Goal: Task Accomplishment & Management: Complete application form

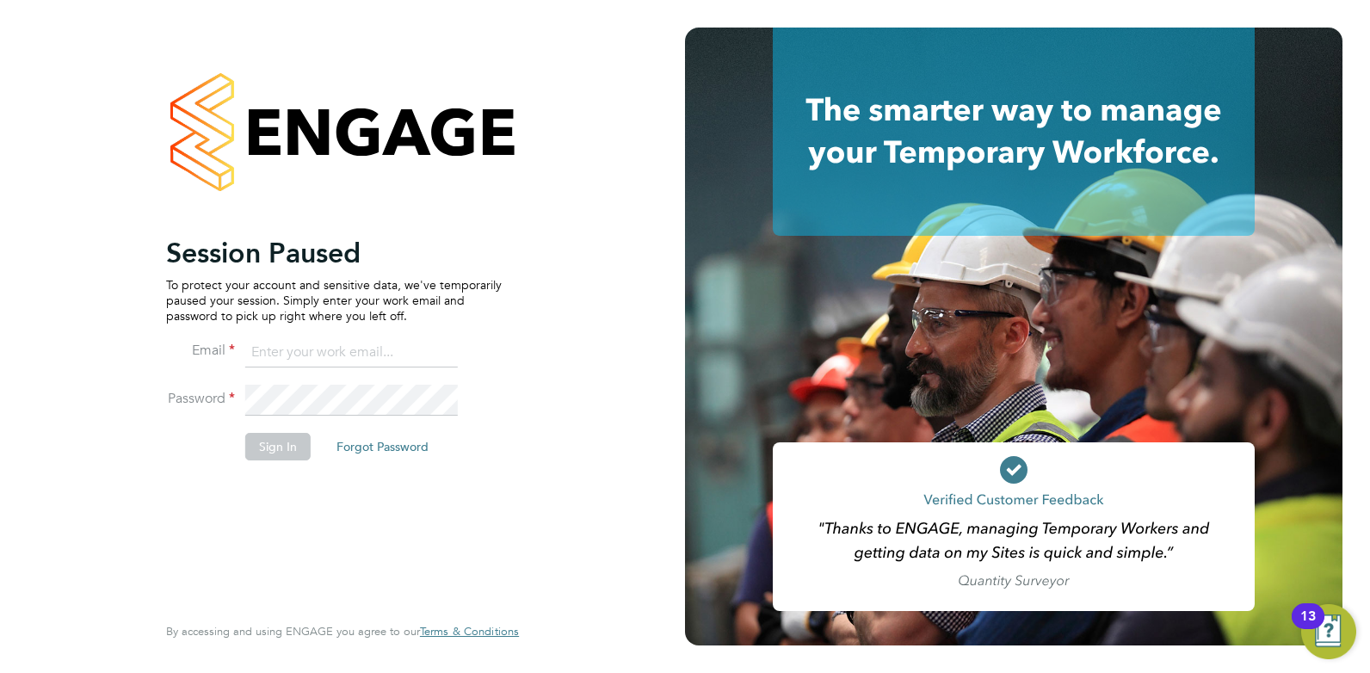
click at [311, 339] on input at bounding box center [351, 352] width 212 height 31
type input "charlienunn@jjfox.com"
click at [273, 459] on button "Sign In" at bounding box center [277, 447] width 65 height 28
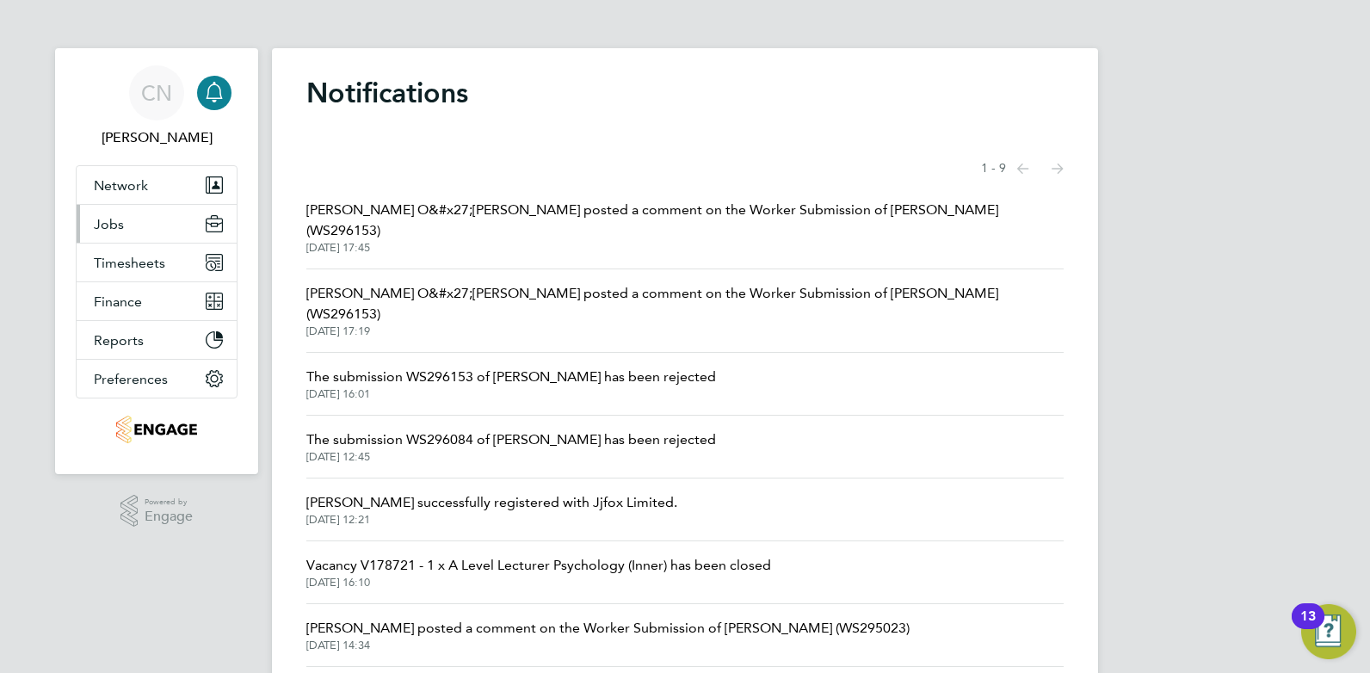
click at [132, 234] on button "Jobs" at bounding box center [157, 224] width 160 height 38
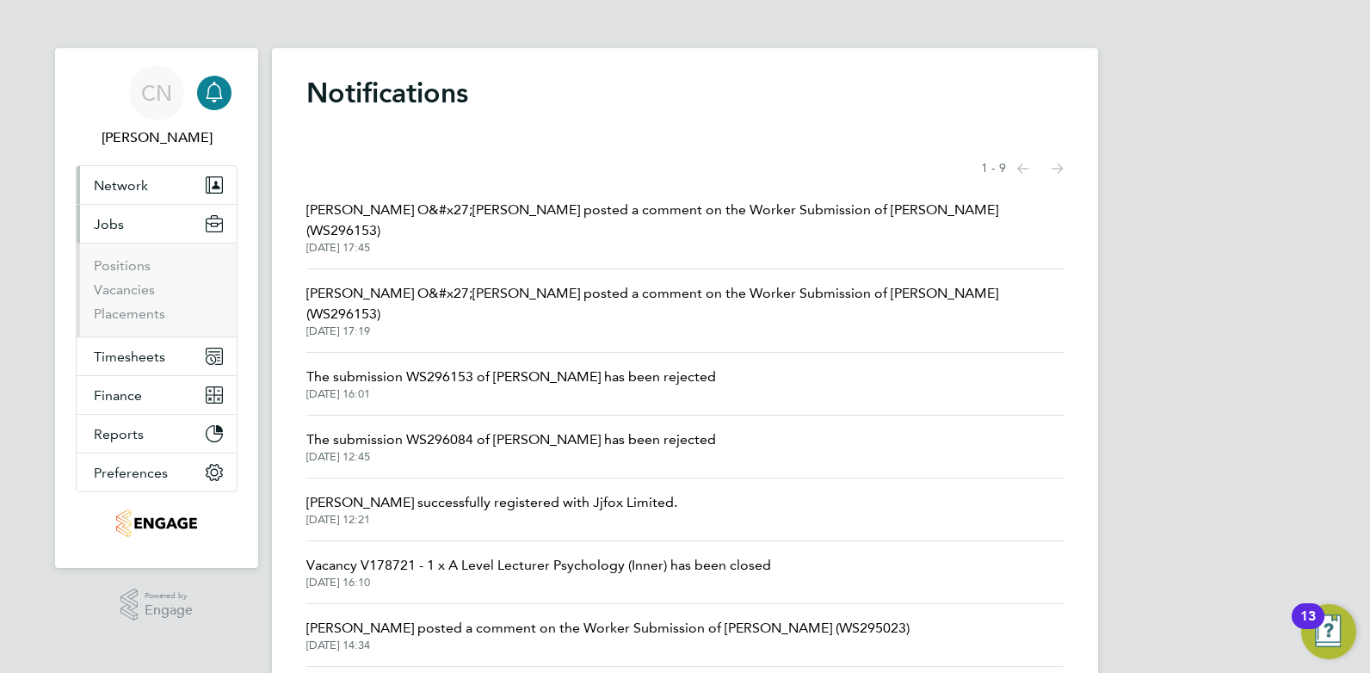
click at [139, 193] on span "Network" at bounding box center [121, 185] width 54 height 16
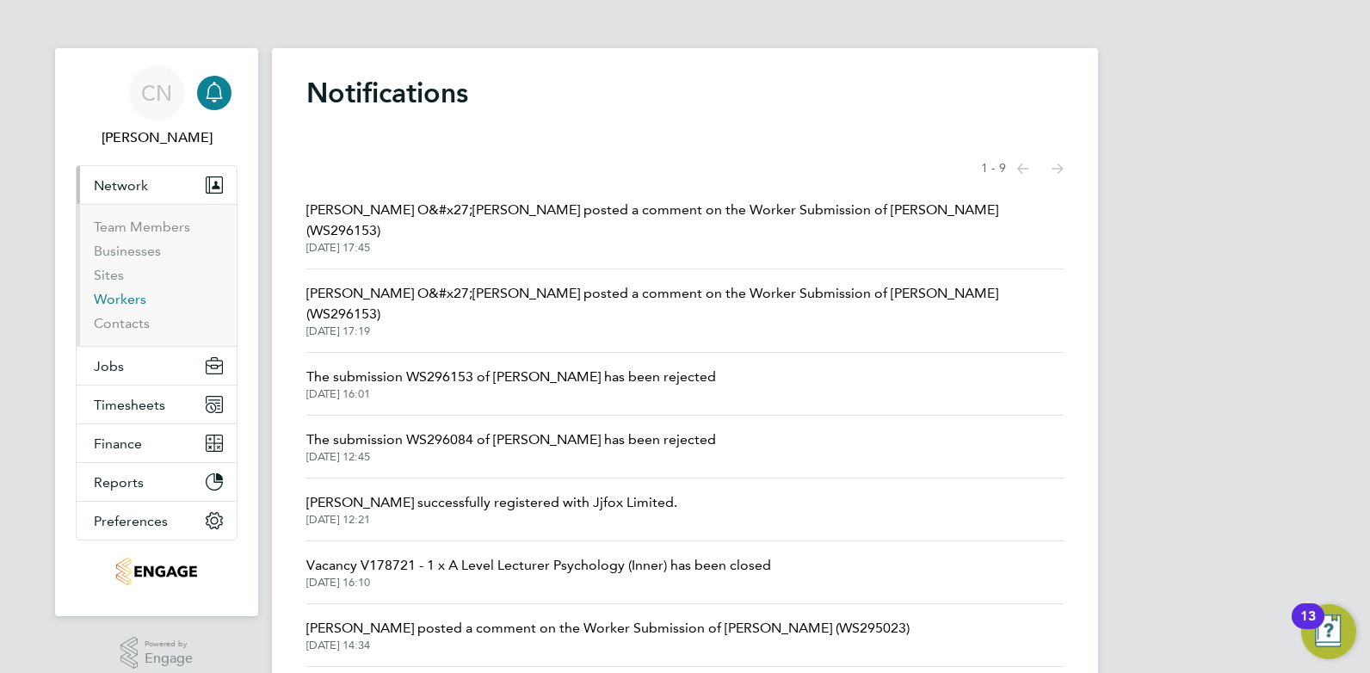
click at [131, 299] on link "Workers" at bounding box center [120, 299] width 52 height 16
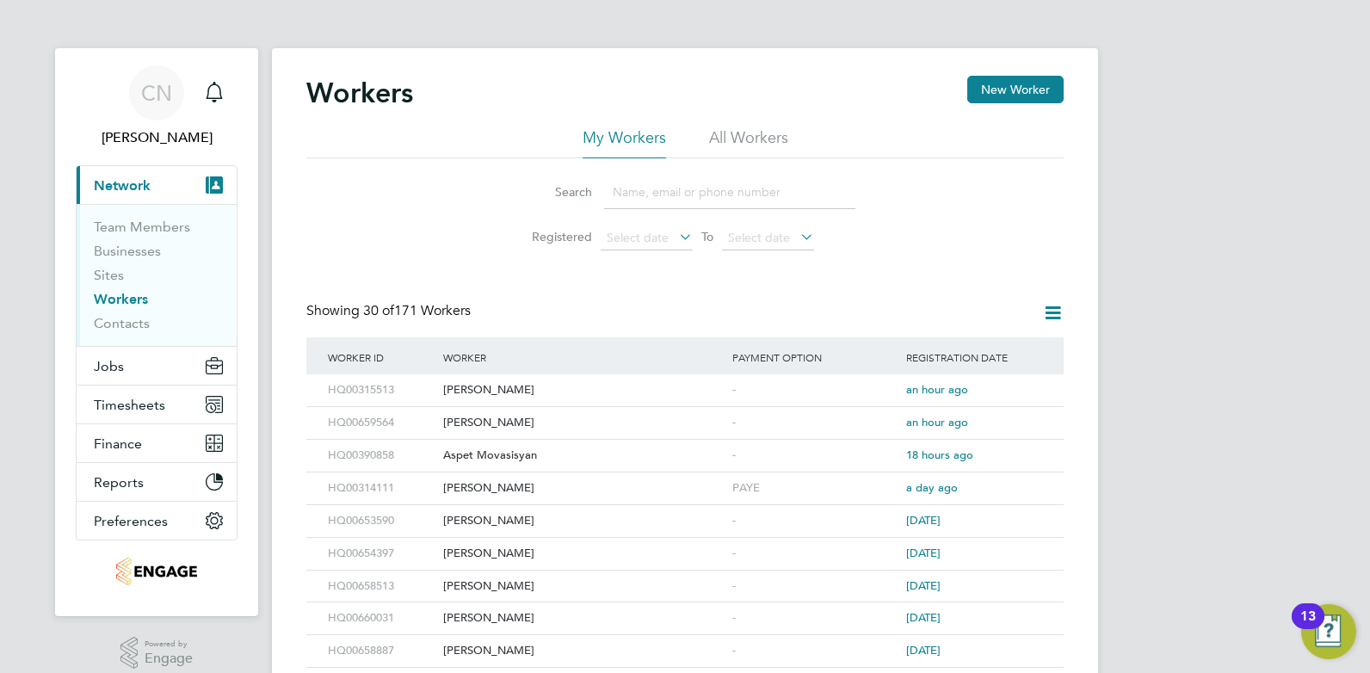
click at [711, 187] on input at bounding box center [729, 192] width 251 height 34
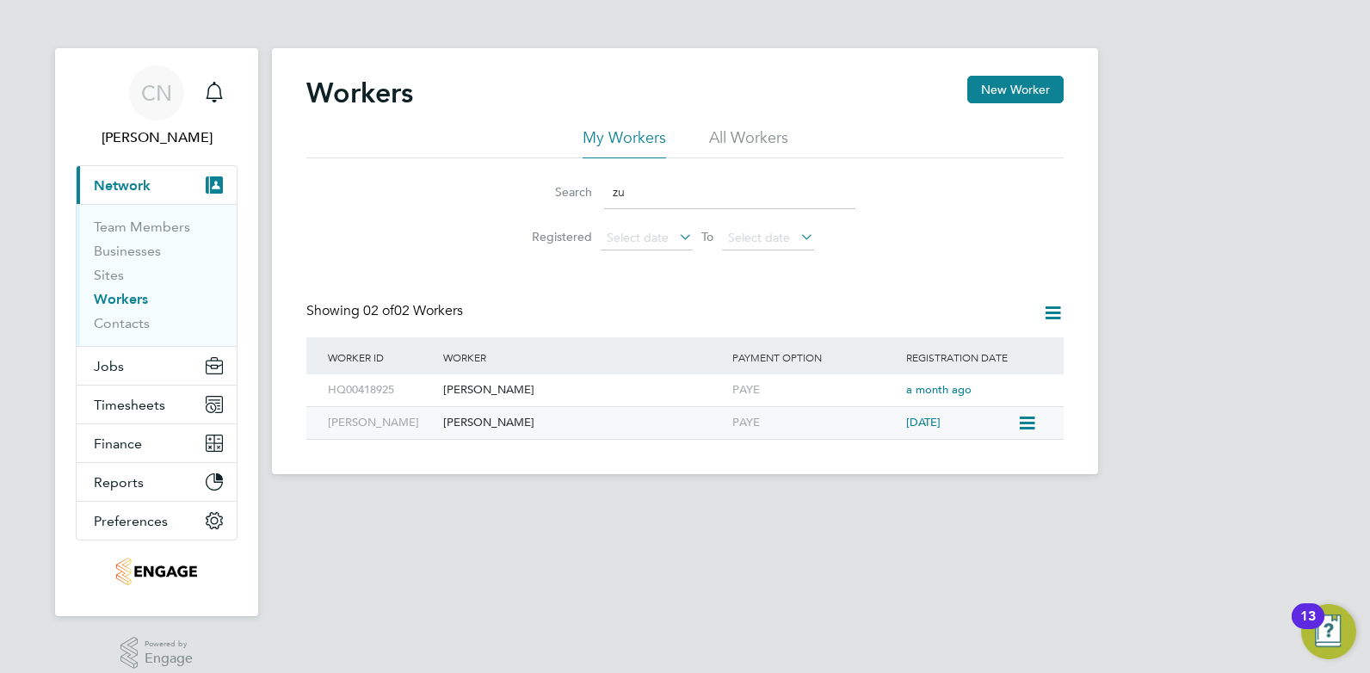
type input "zu"
click at [630, 416] on div "[PERSON_NAME]" at bounding box center [583, 423] width 289 height 32
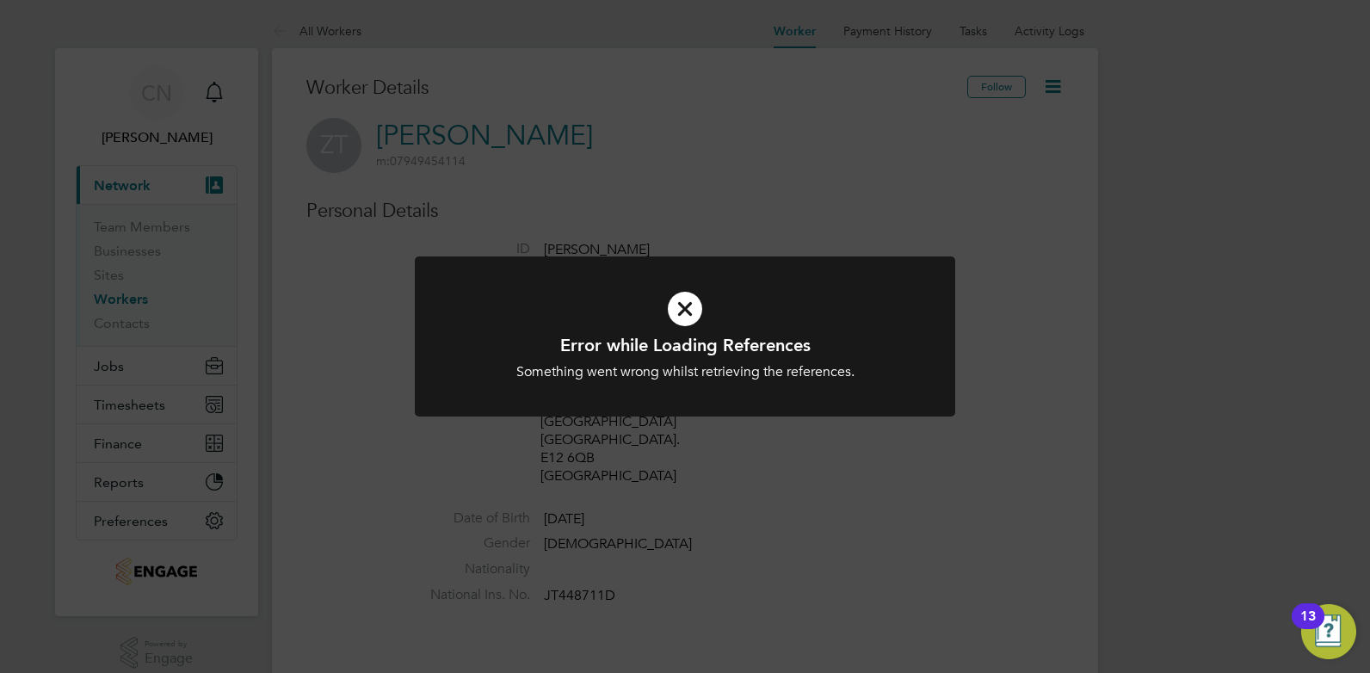
click at [683, 309] on icon at bounding box center [684, 308] width 447 height 67
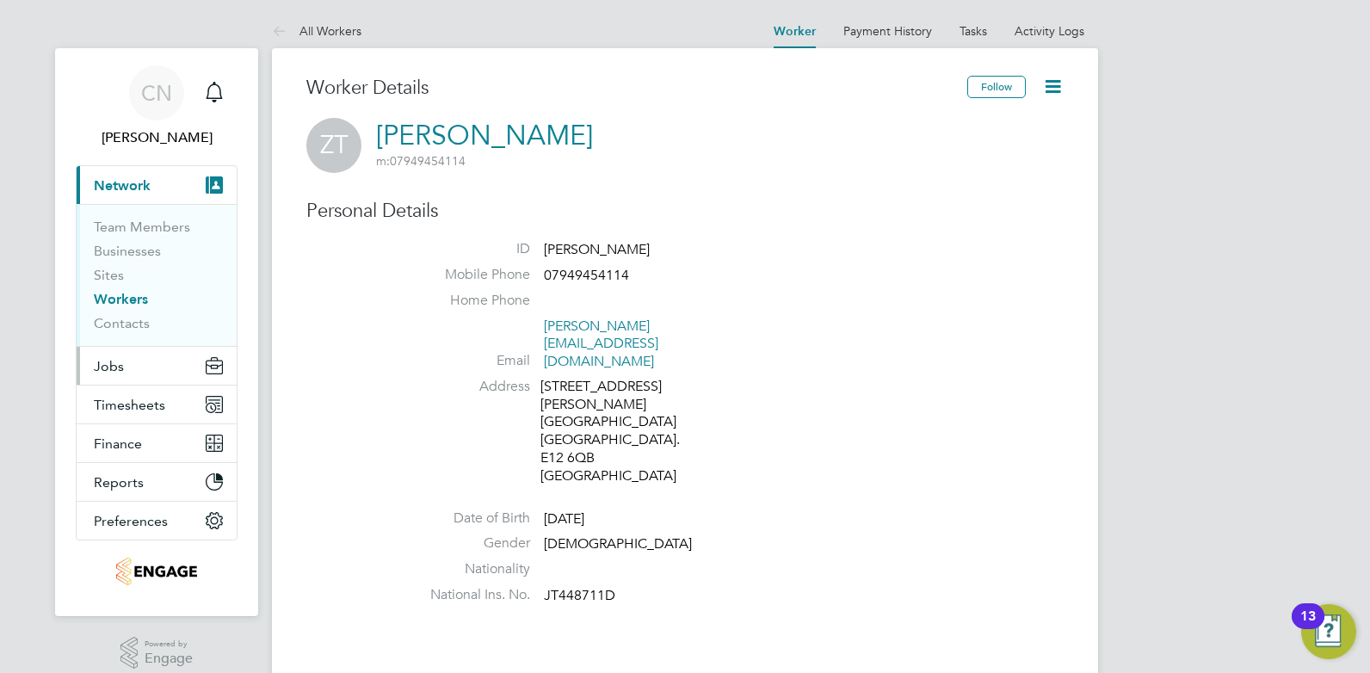
click at [157, 368] on button "Jobs" at bounding box center [157, 366] width 160 height 38
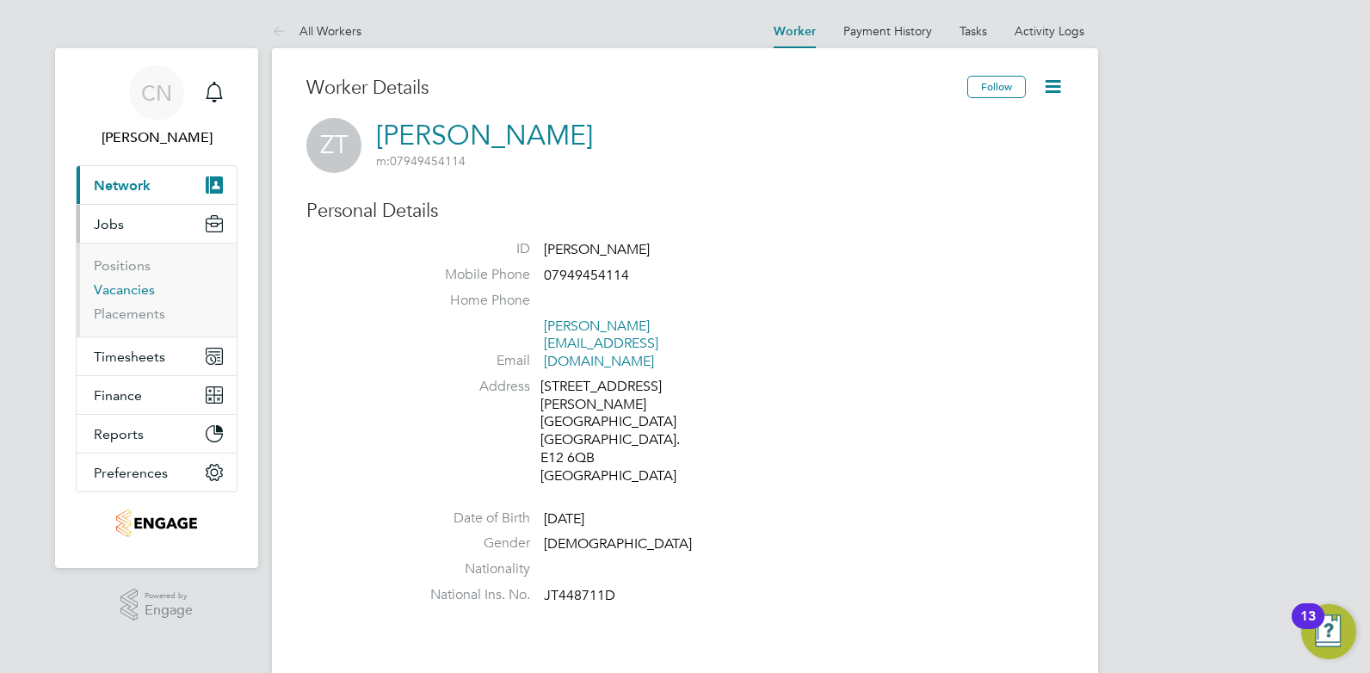
click at [121, 295] on link "Vacancies" at bounding box center [124, 289] width 61 height 16
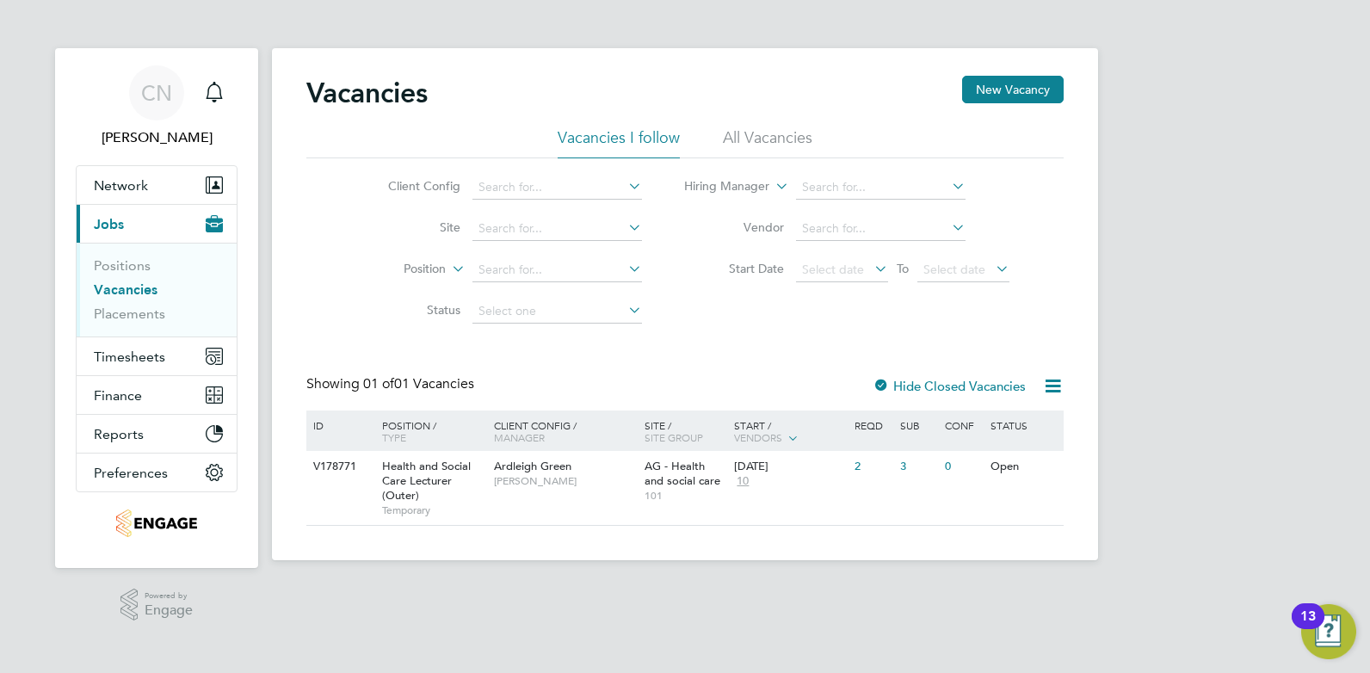
click at [887, 385] on div at bounding box center [880, 387] width 17 height 17
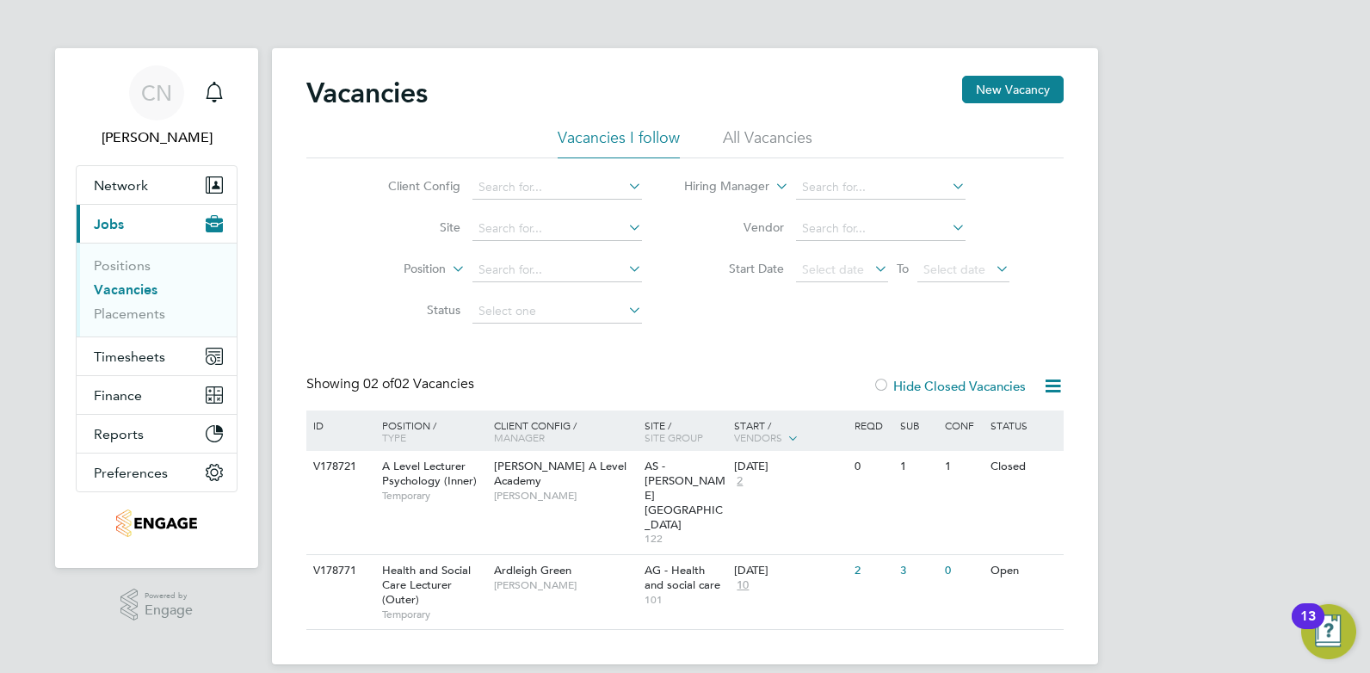
click at [887, 385] on div at bounding box center [880, 387] width 17 height 17
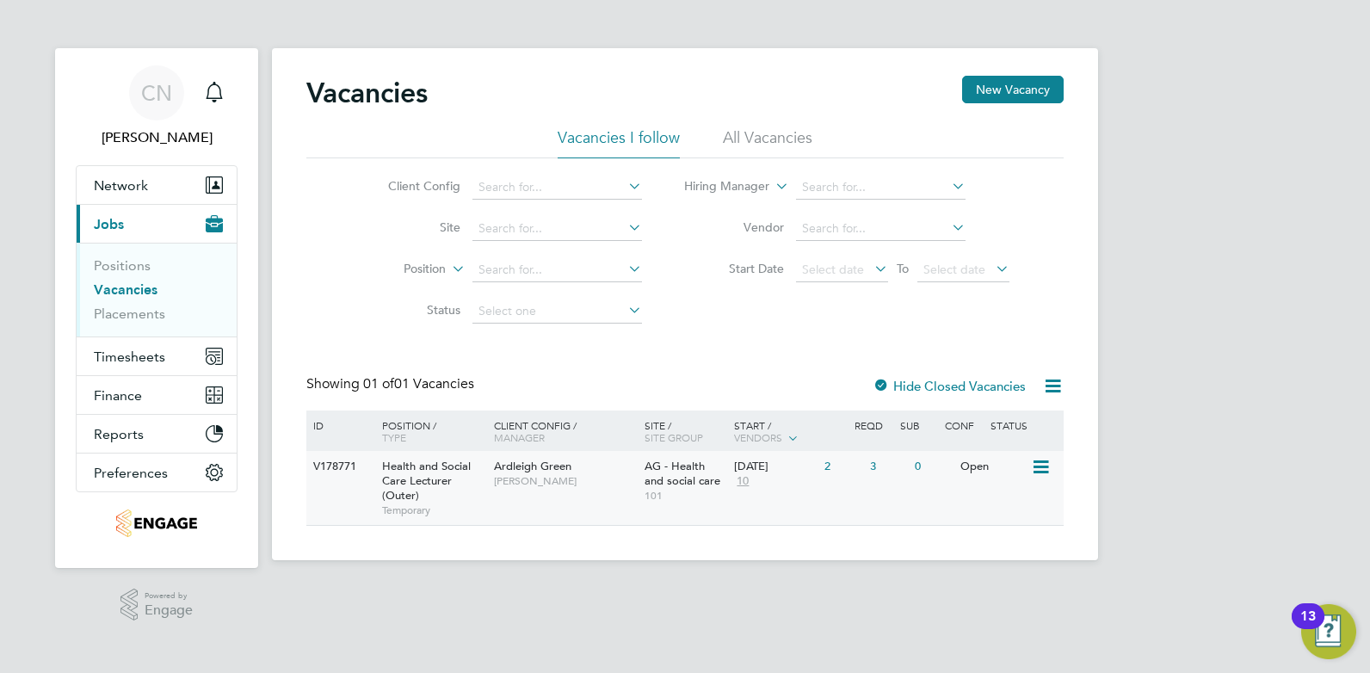
click at [500, 480] on span "[PERSON_NAME]" at bounding box center [565, 481] width 142 height 14
click at [764, 132] on li "All Vacancies" at bounding box center [767, 142] width 89 height 31
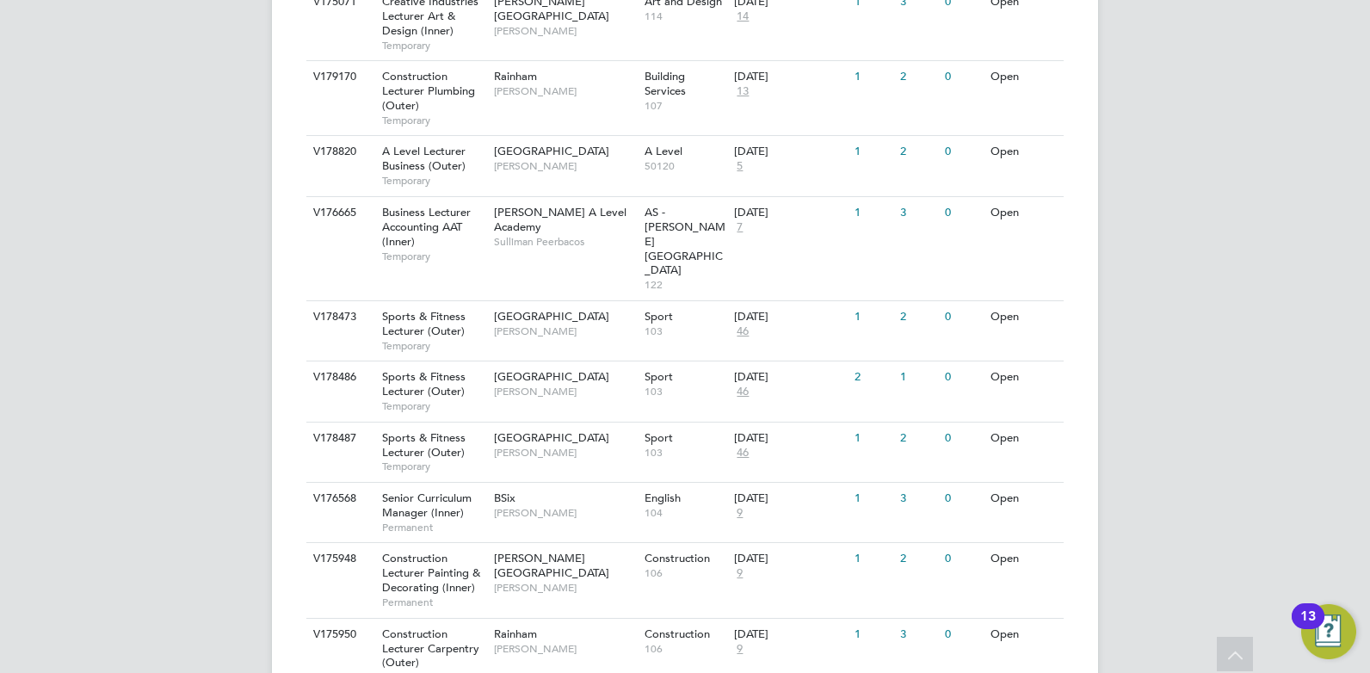
scroll to position [1344, 0]
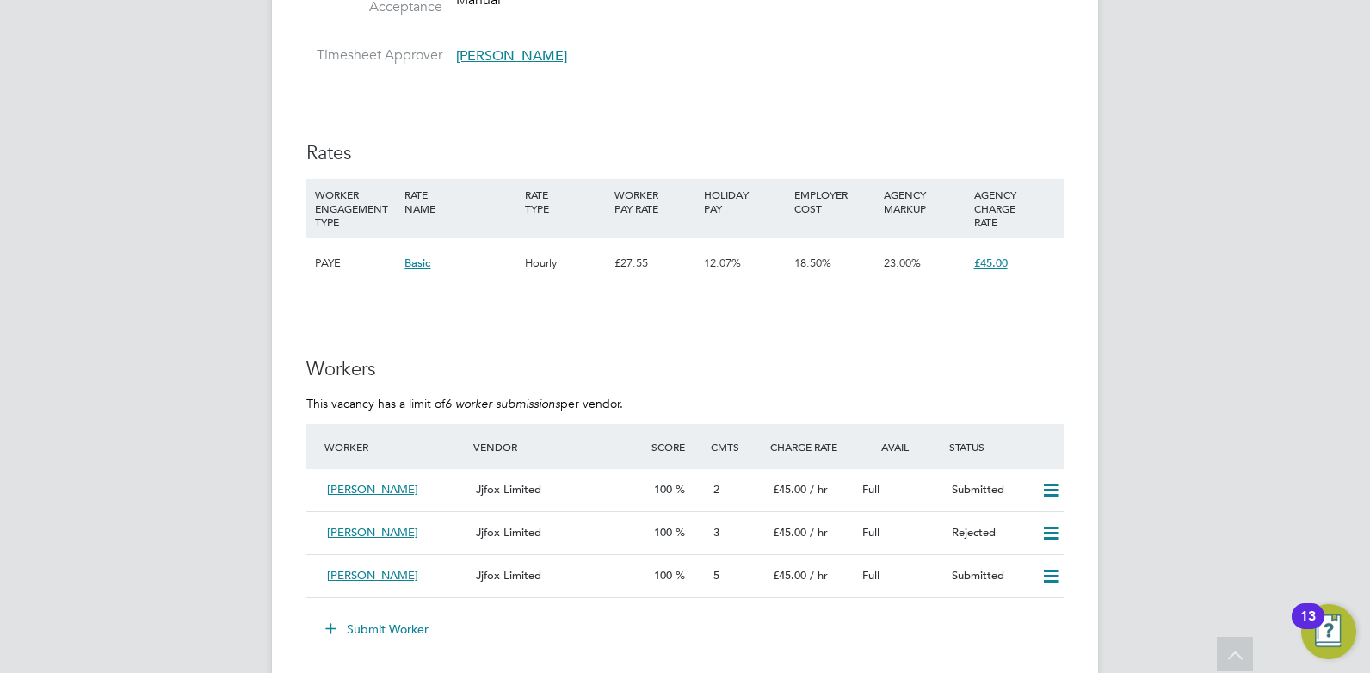
scroll to position [2581, 0]
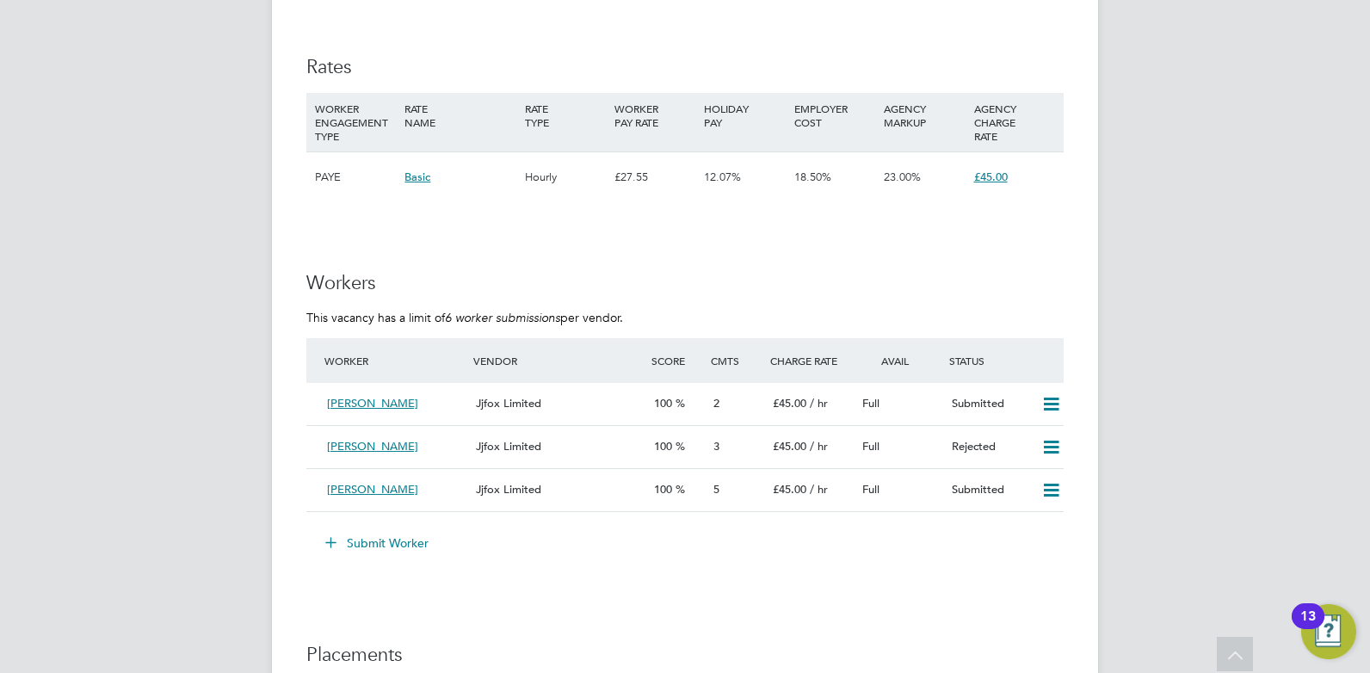
click at [369, 541] on button "Submit Worker" at bounding box center [377, 543] width 129 height 28
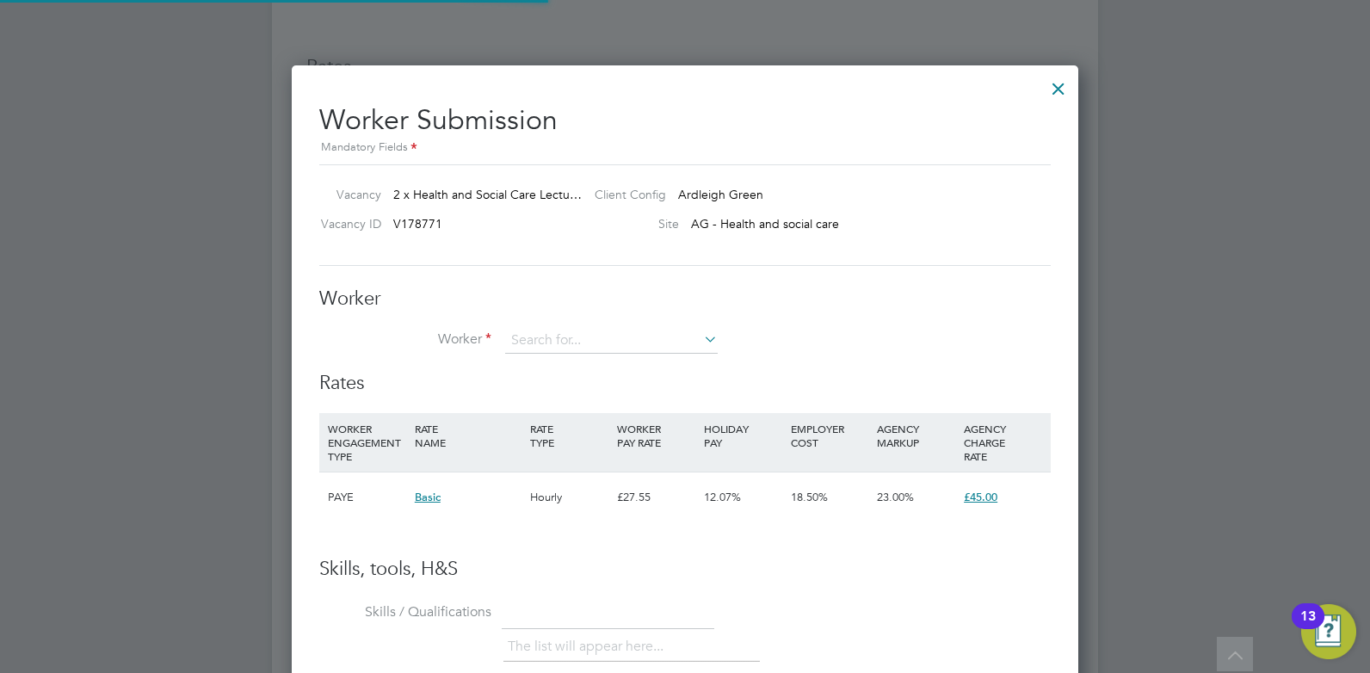
scroll to position [9, 9]
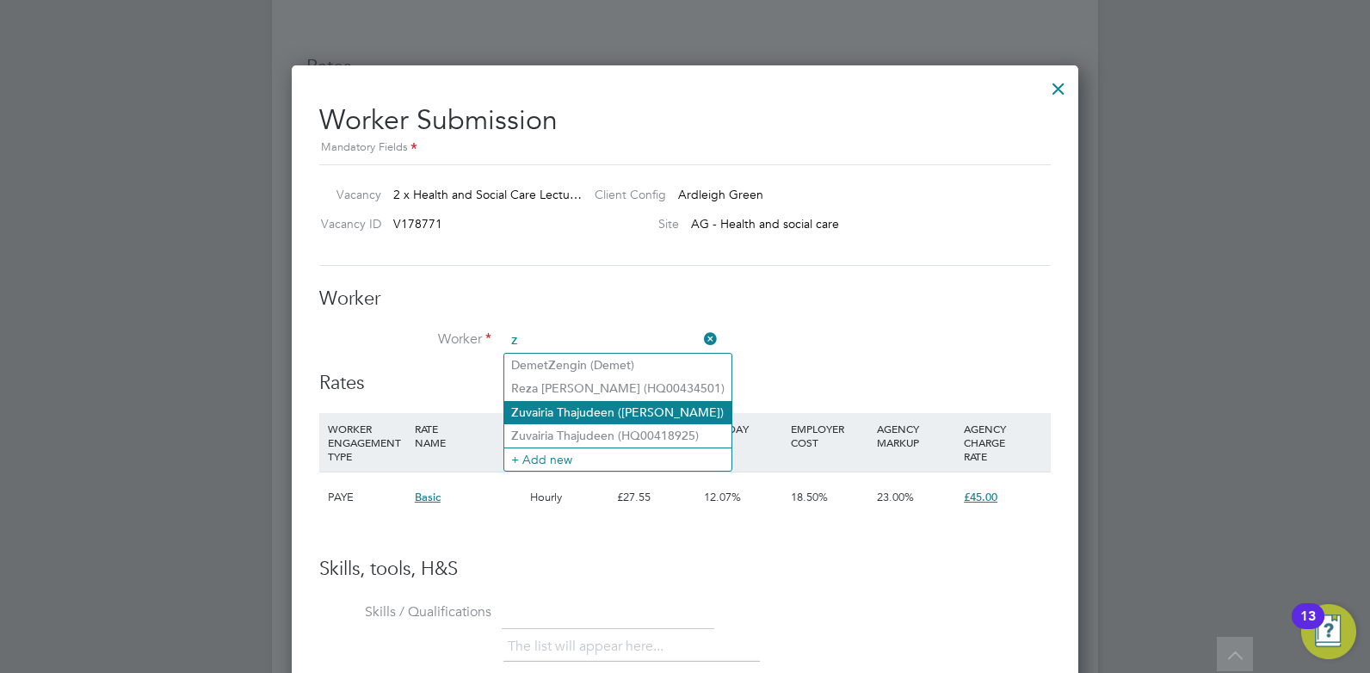
click at [587, 414] on li "Z uvairia Thajudeen (Zuvairia)" at bounding box center [617, 412] width 227 height 23
type input "Zuvairia Thajudeen (Zuvairia)"
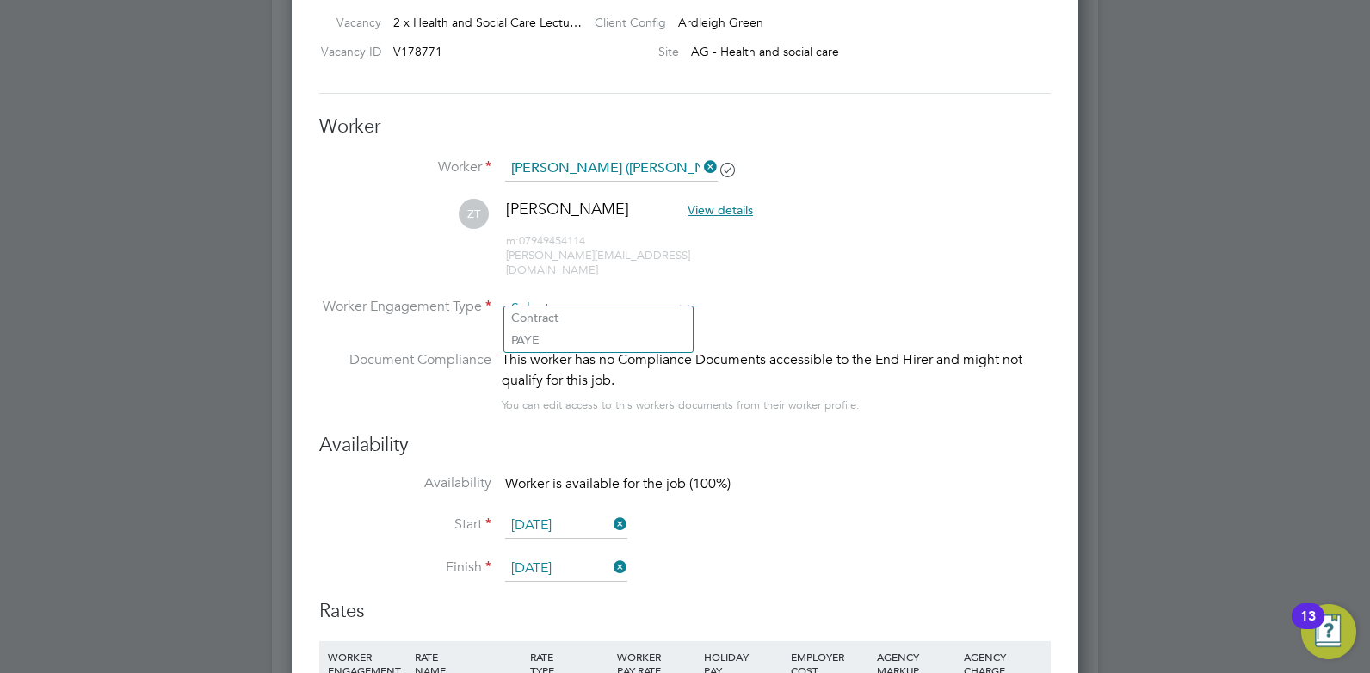
click at [655, 300] on input at bounding box center [598, 309] width 187 height 26
click at [579, 344] on li "PAYE" at bounding box center [598, 340] width 188 height 22
type input "PAYE"
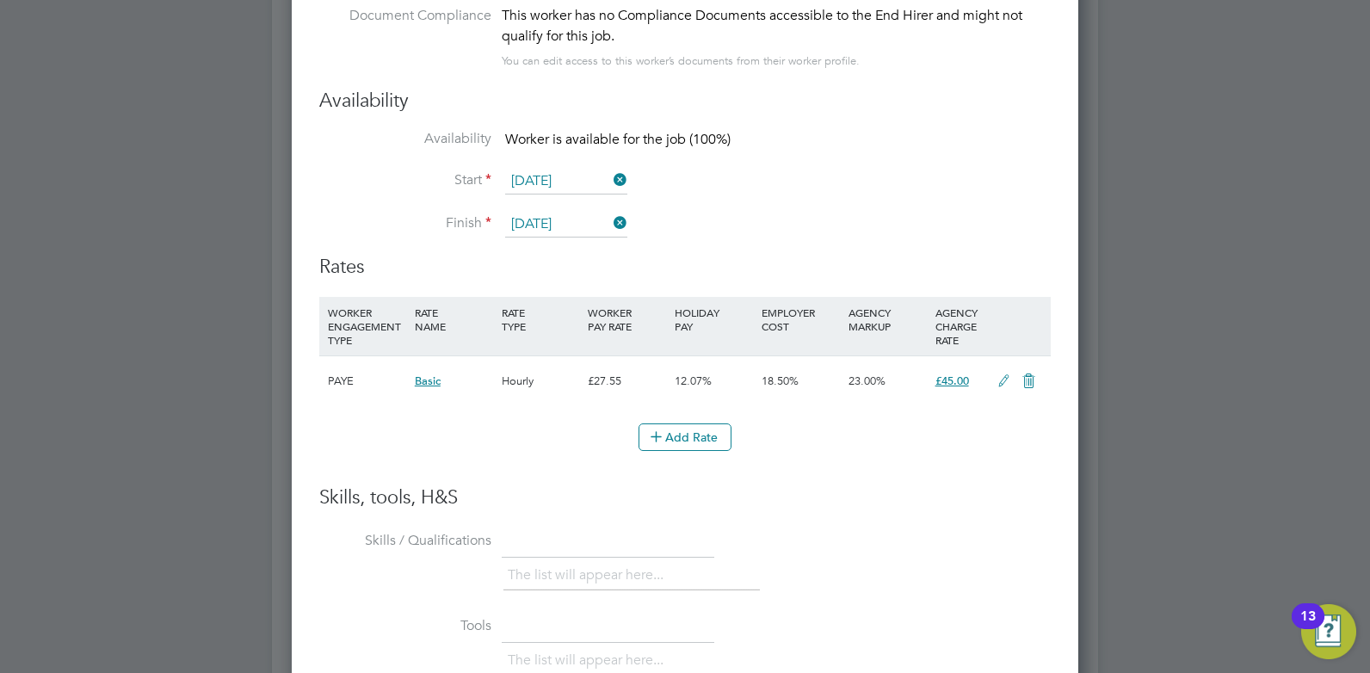
click at [670, 440] on li "Add Rate" at bounding box center [684, 445] width 731 height 45
click at [676, 423] on button "Add Rate" at bounding box center [684, 437] width 93 height 28
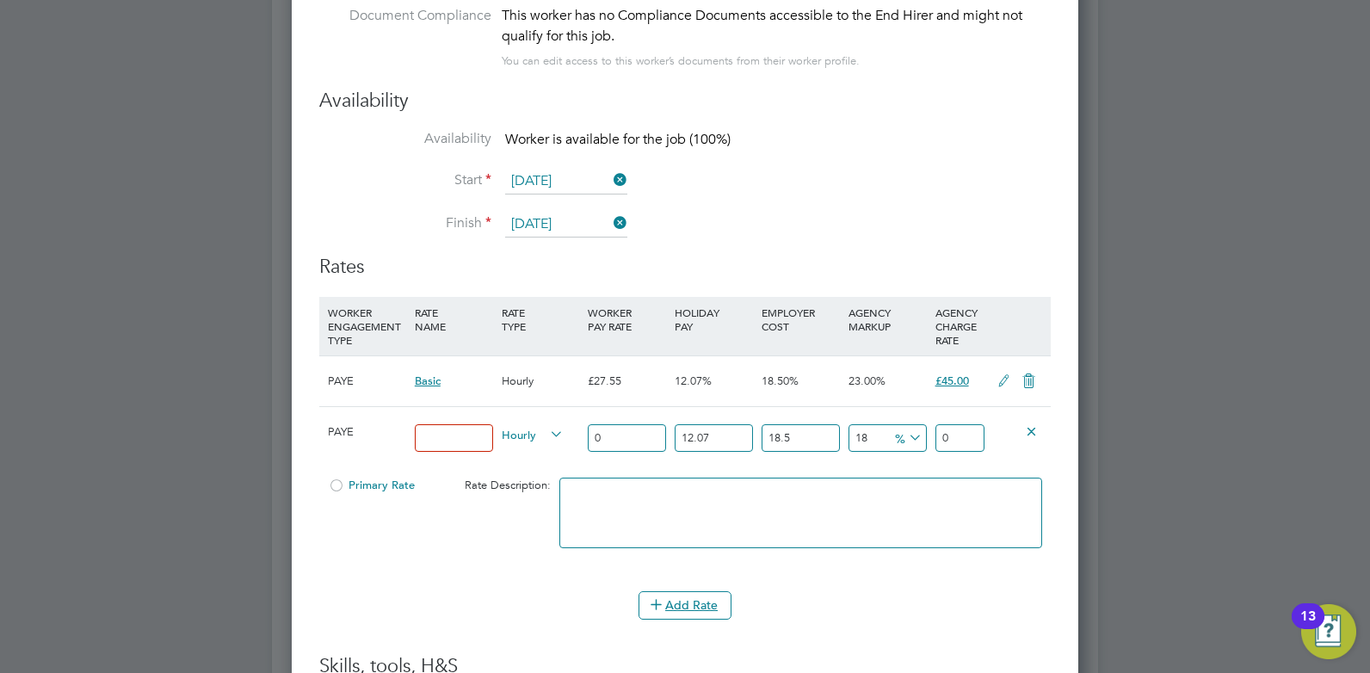
click at [625, 424] on input "0" at bounding box center [627, 438] width 78 height 28
type input "3"
type input "4.70122443"
type input "32"
type input "50.14639392"
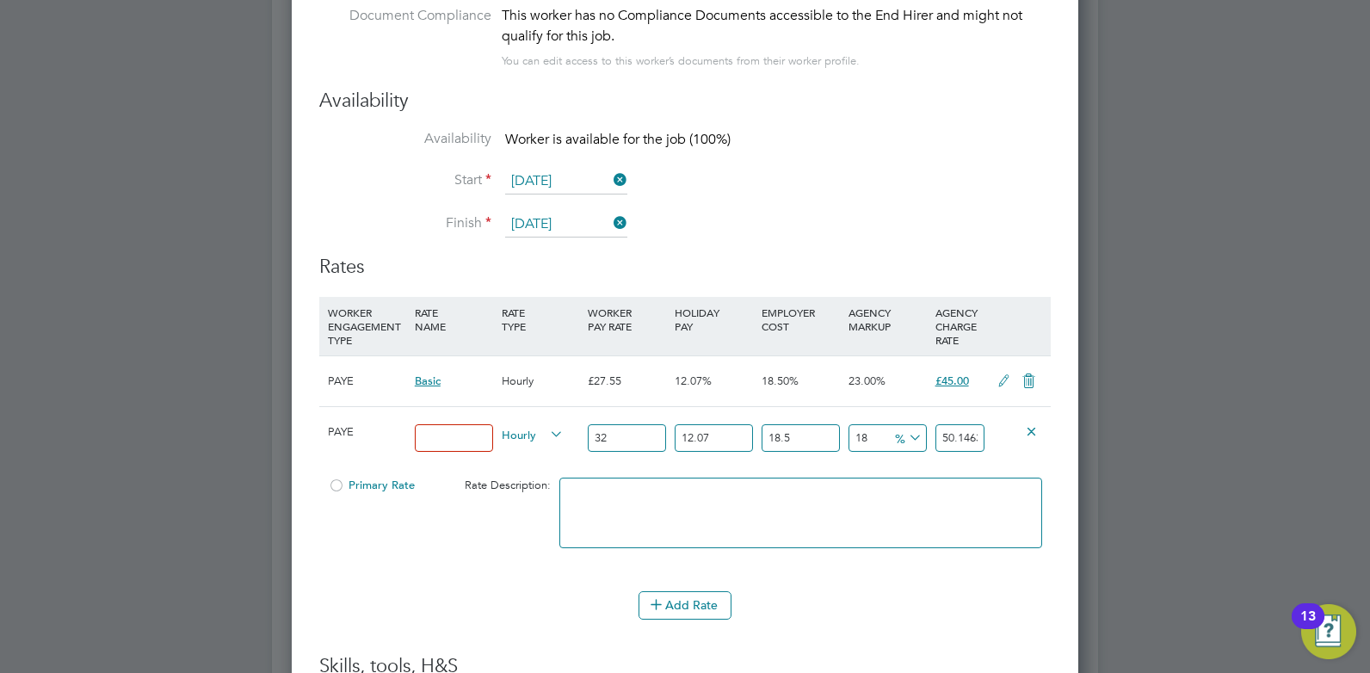
type input "32"
click at [520, 518] on div "Primary Rate Rate Description:" at bounding box center [684, 521] width 731 height 105
click at [440, 424] on input at bounding box center [454, 438] width 78 height 28
type input "Standard"
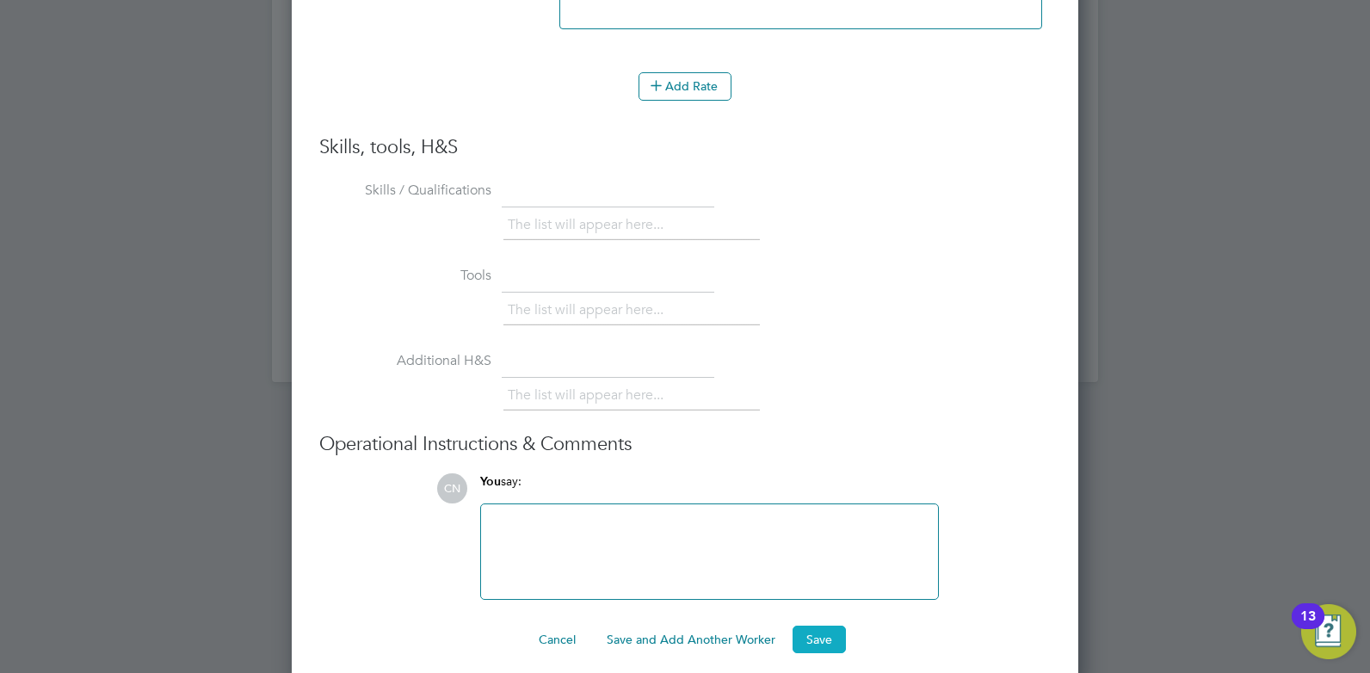
click at [810, 632] on button "Save" at bounding box center [818, 639] width 53 height 28
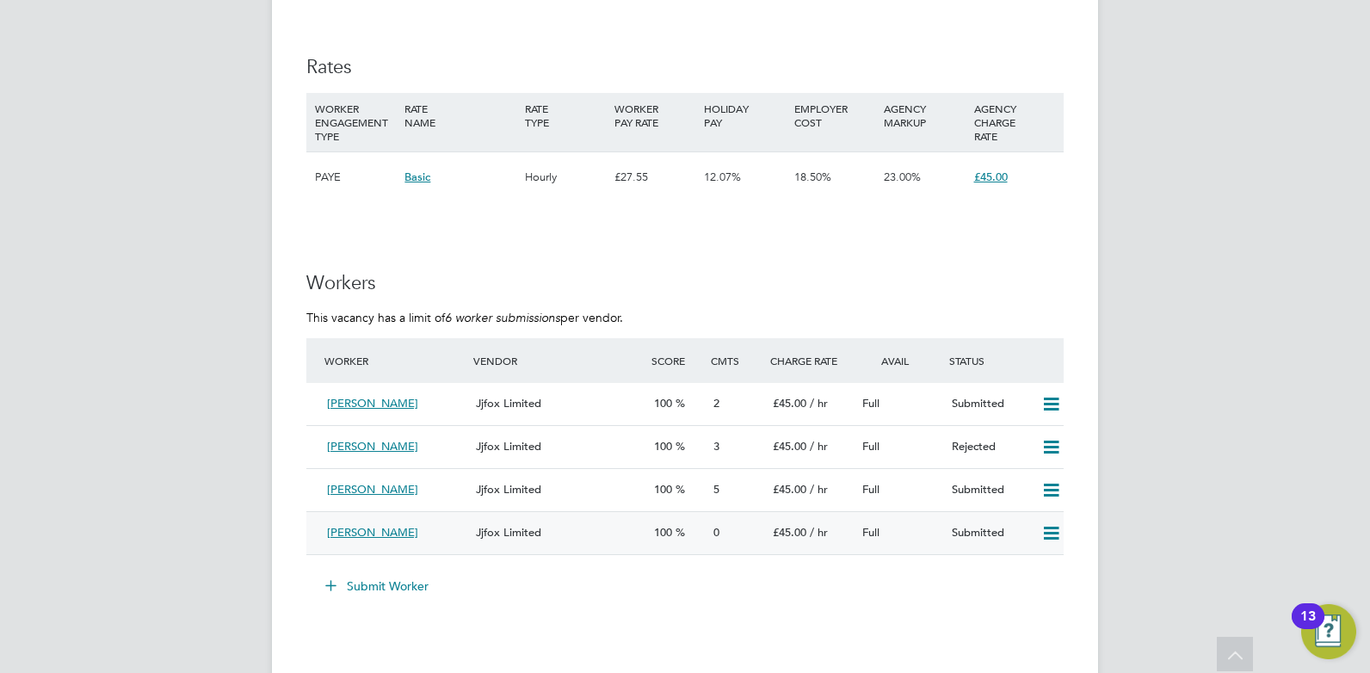
click at [583, 532] on div "Jjfox Limited" at bounding box center [558, 533] width 178 height 28
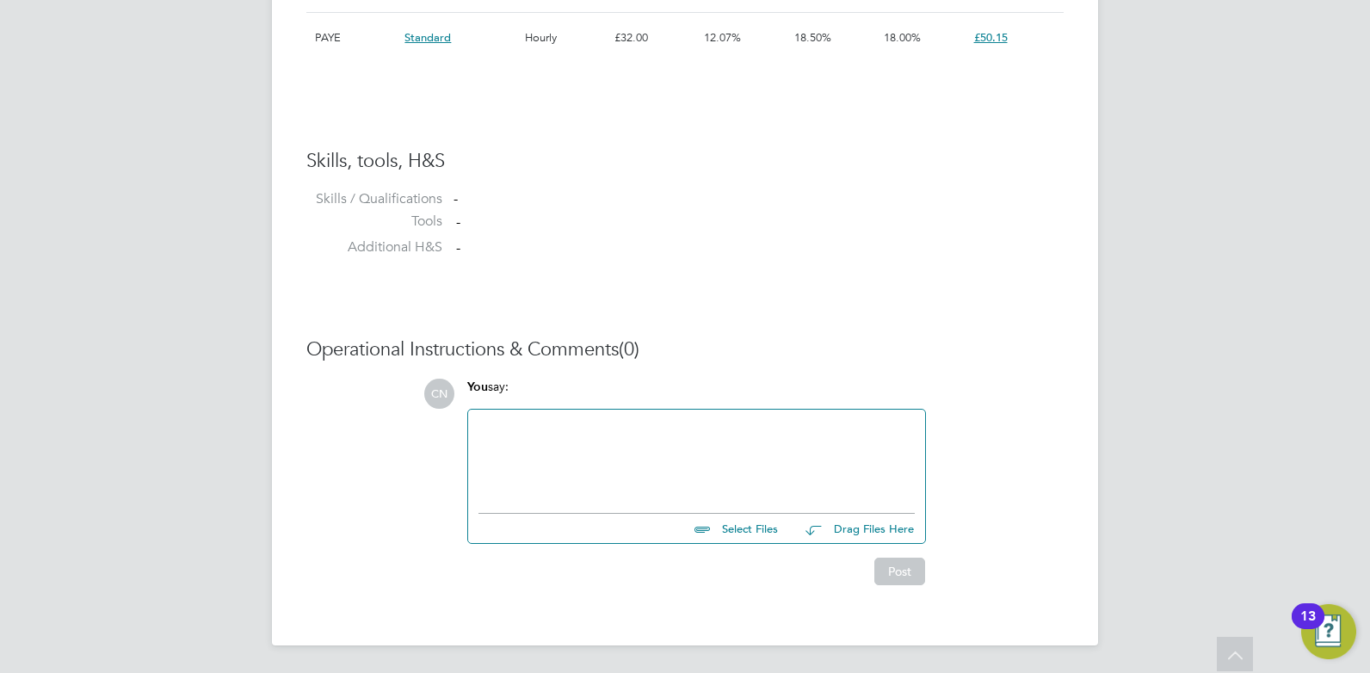
click at [590, 424] on div at bounding box center [696, 457] width 436 height 74
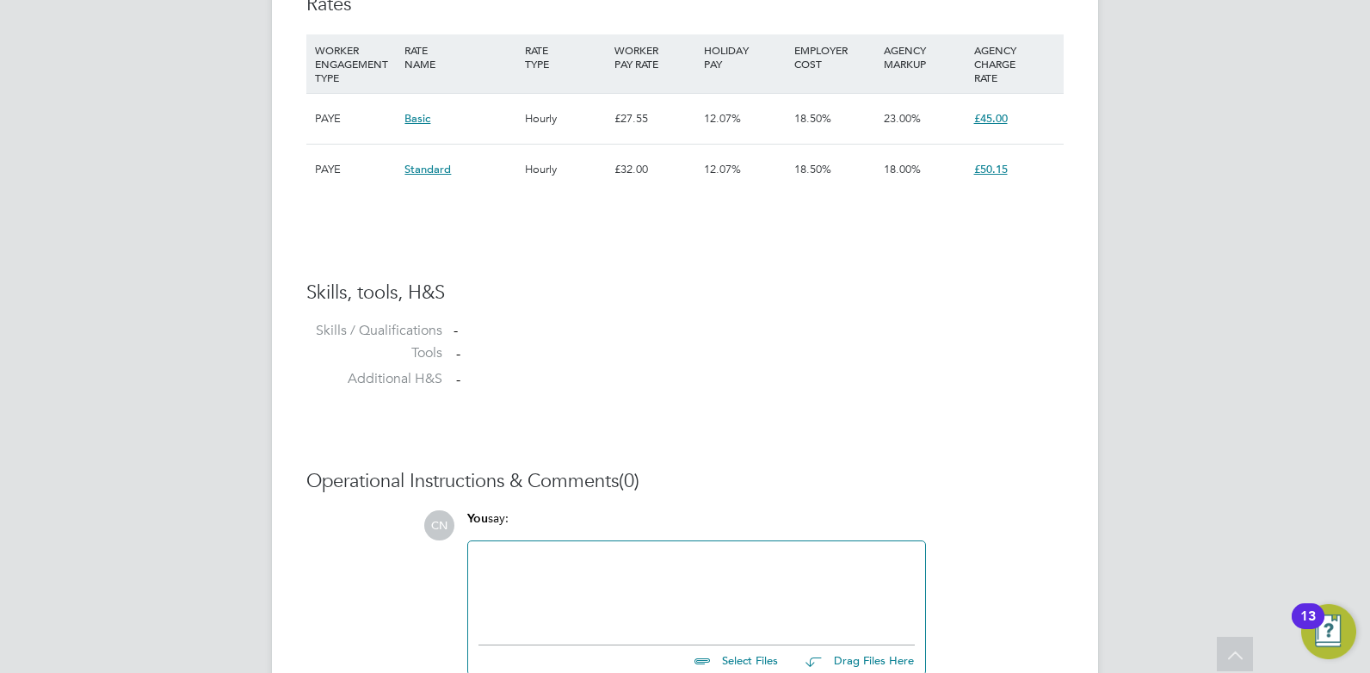
scroll to position [1290, 0]
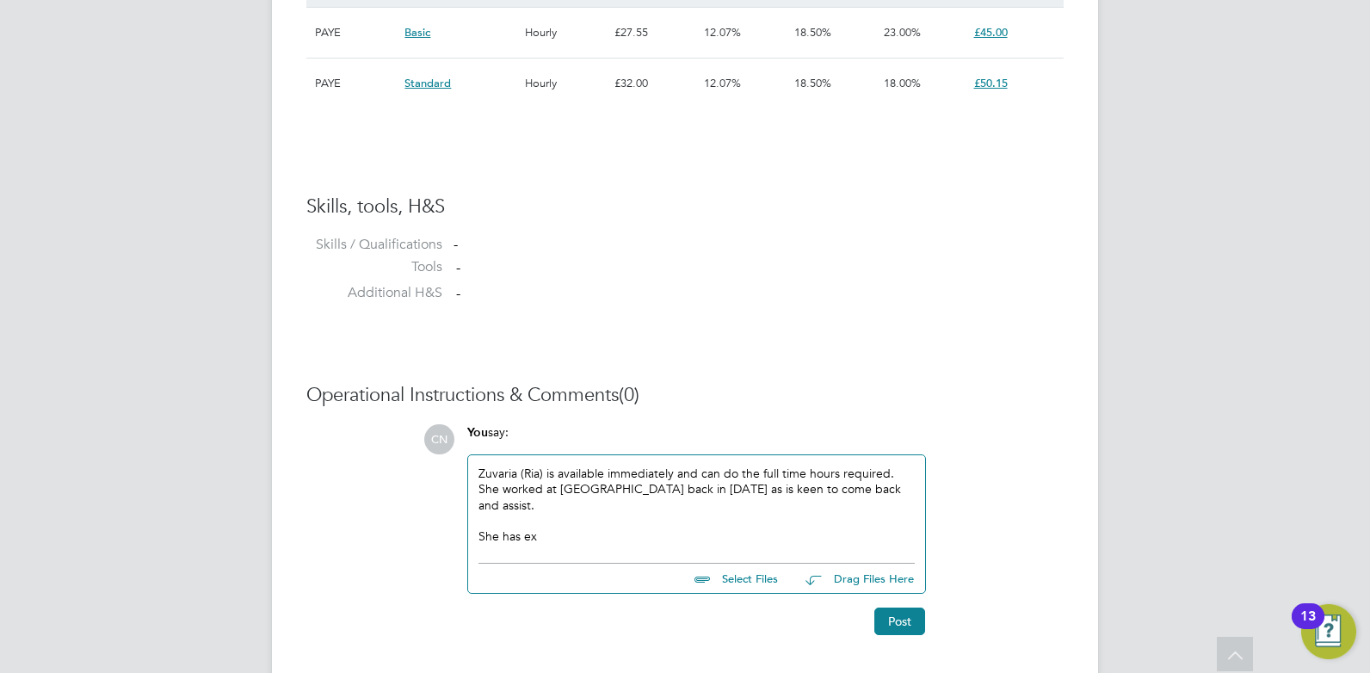
click at [693, 494] on div "Zuvaria (Ria) is available immediately and can do the full time hours required.…" at bounding box center [696, 504] width 436 height 78
click at [566, 542] on div "She has ex" at bounding box center [696, 535] width 436 height 15
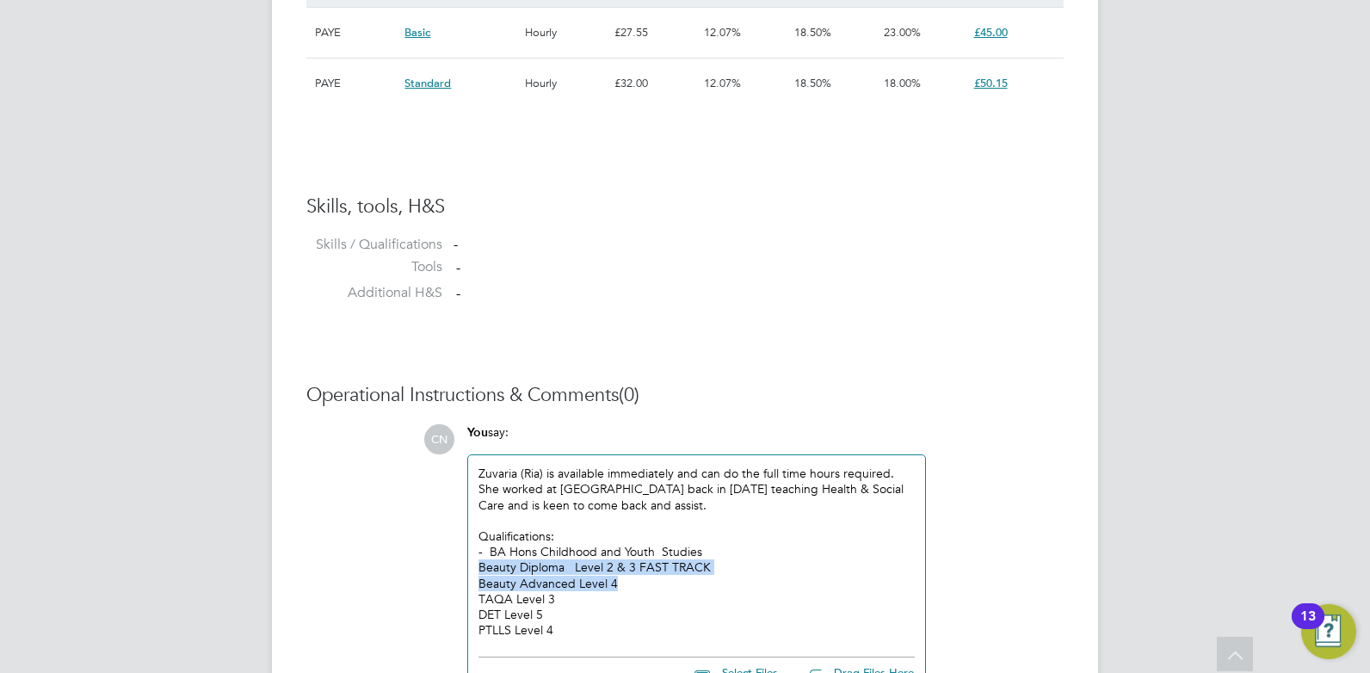
drag, startPoint x: 632, startPoint y: 584, endPoint x: 469, endPoint y: 574, distance: 163.8
click at [469, 574] on div "Zuvaria (Ria) is available immediately and can do the full time hours required.…" at bounding box center [696, 551] width 457 height 193
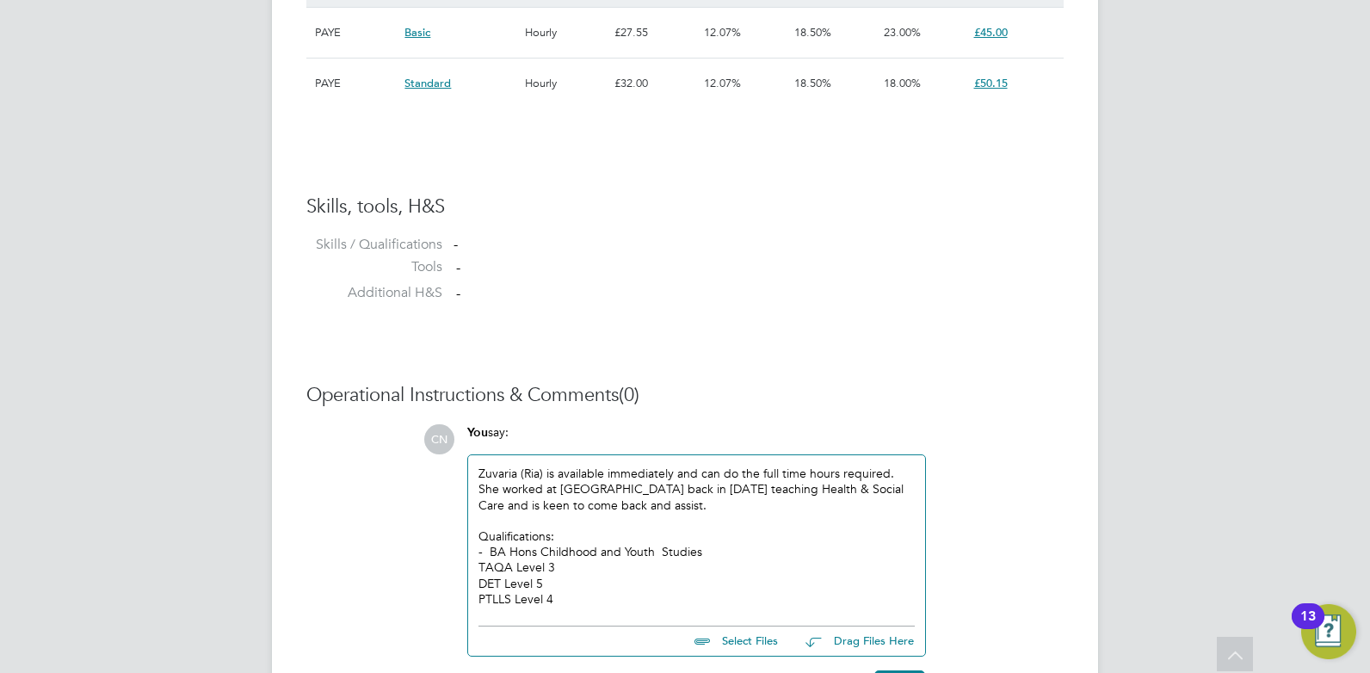
click at [477, 569] on div "Zuvaria (Ria) is available immediately and can do the full time hours required.…" at bounding box center [696, 536] width 457 height 162
click at [481, 564] on div "TAQA Level 3" at bounding box center [696, 566] width 436 height 15
click at [479, 584] on div "DET Level 5" at bounding box center [696, 583] width 436 height 15
click at [481, 596] on div "PTLLS Level 4" at bounding box center [696, 598] width 436 height 15
click at [591, 619] on ul at bounding box center [696, 621] width 436 height 9
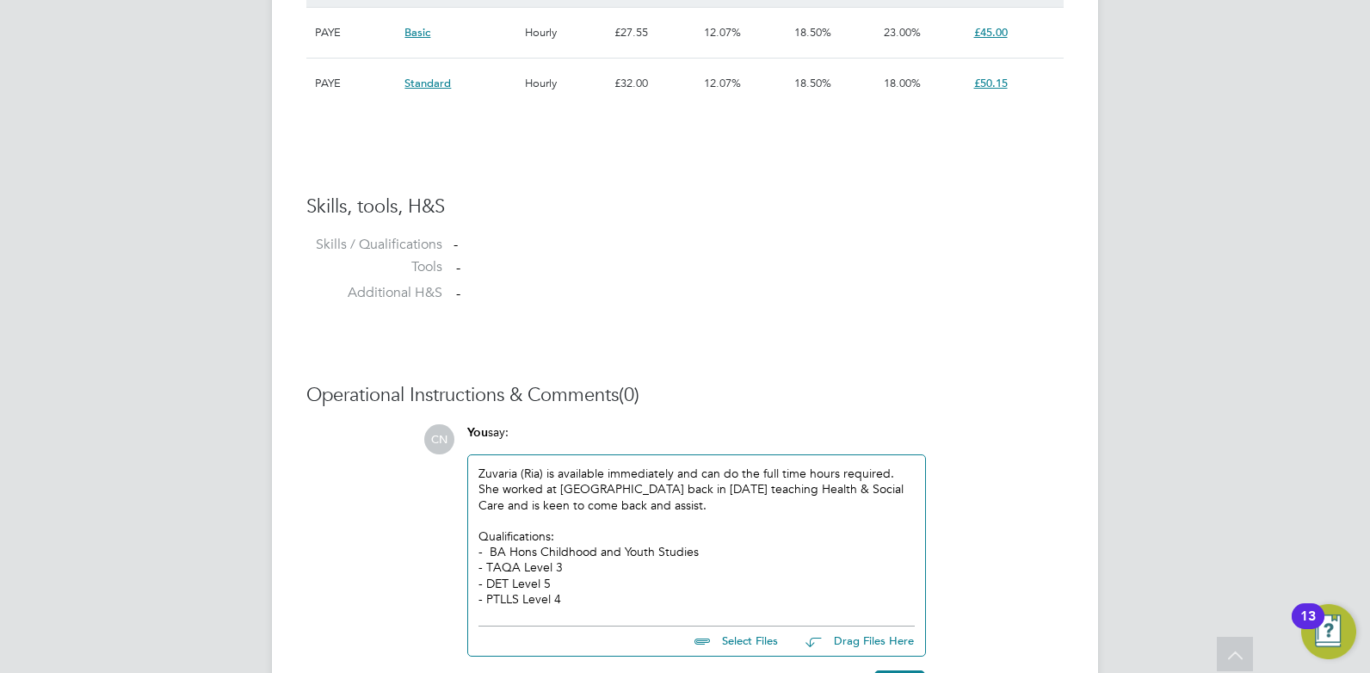
click at [594, 601] on div "- PTLLS Level 4" at bounding box center [696, 598] width 436 height 15
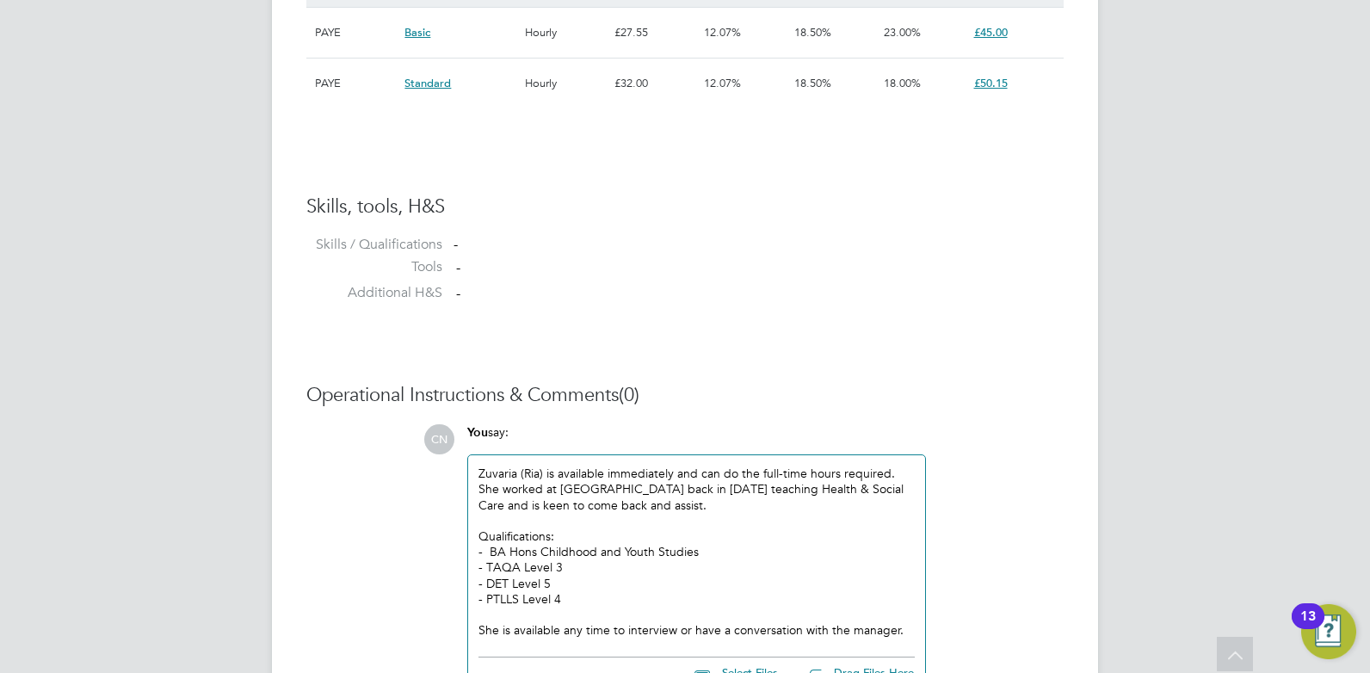
click at [729, 575] on div "- TAQA Level 3" at bounding box center [696, 566] width 436 height 15
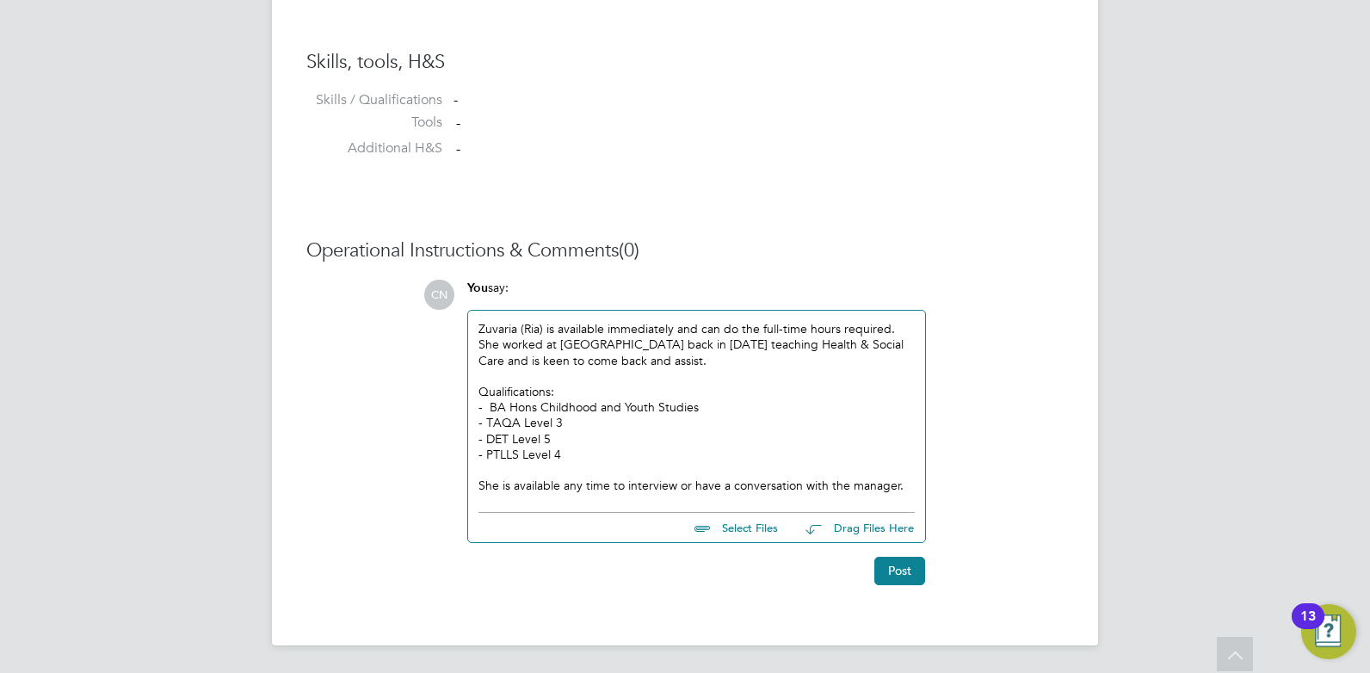
click at [773, 525] on input "file" at bounding box center [785, 525] width 258 height 24
type input "C:\fakepath\Thajudeen Zuvairia 418925.docx"
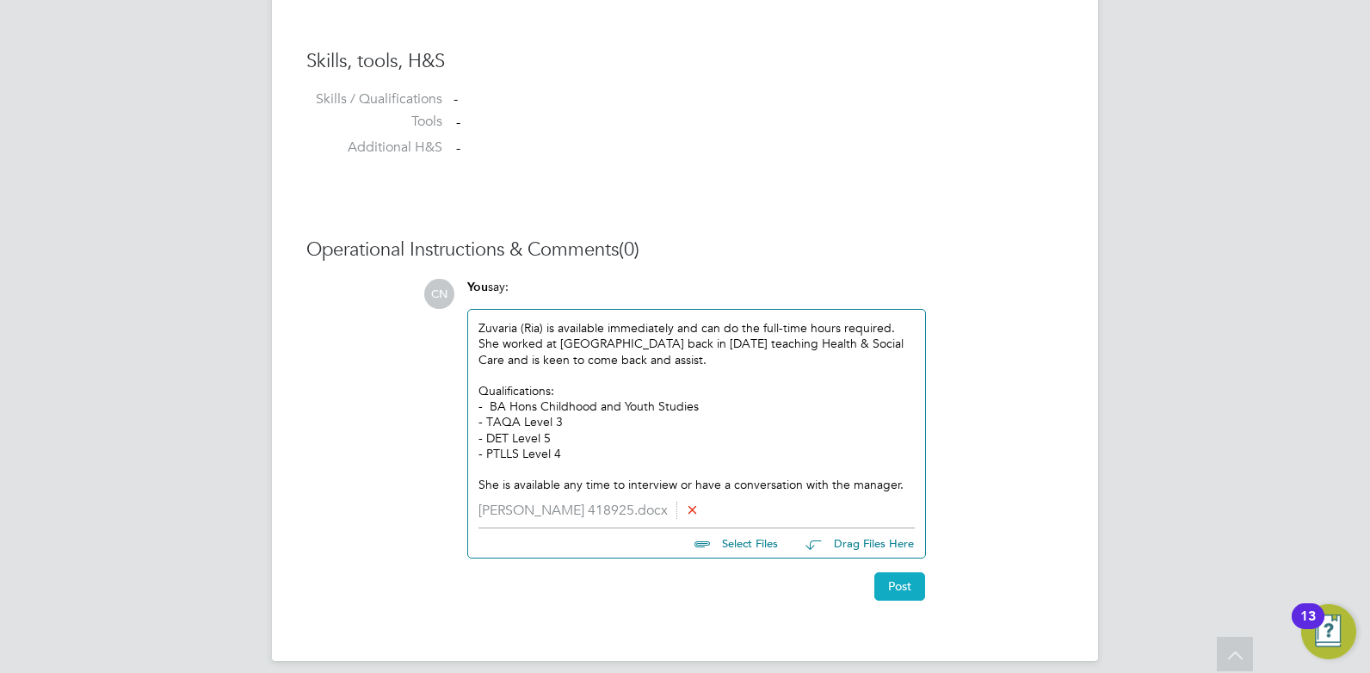
click at [900, 583] on button "Post" at bounding box center [899, 586] width 51 height 28
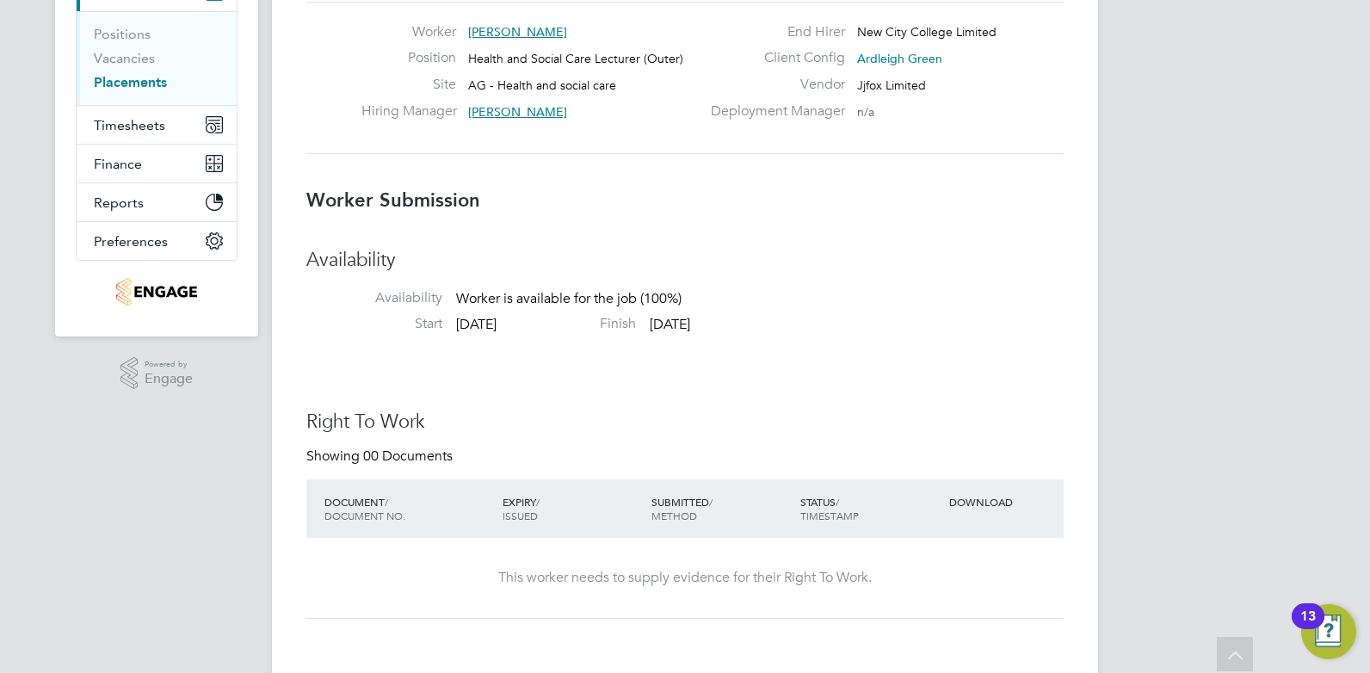
scroll to position [0, 0]
